Goal: Find specific page/section: Find specific page/section

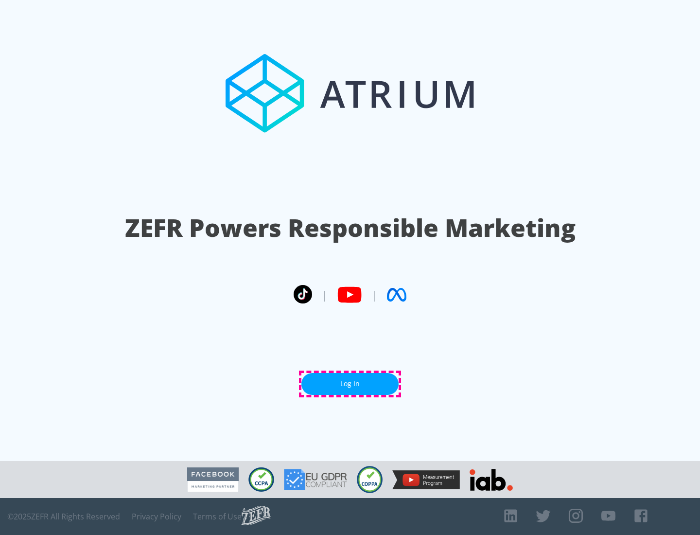
click at [350, 383] on link "Log In" at bounding box center [349, 384] width 97 height 22
